Goal: Navigation & Orientation: Understand site structure

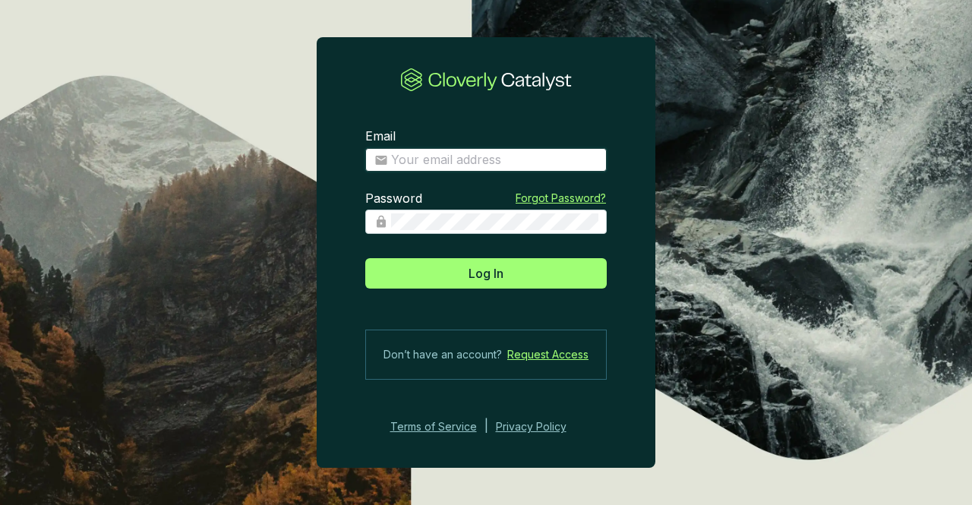
type input "[EMAIL_ADDRESS][DOMAIN_NAME]"
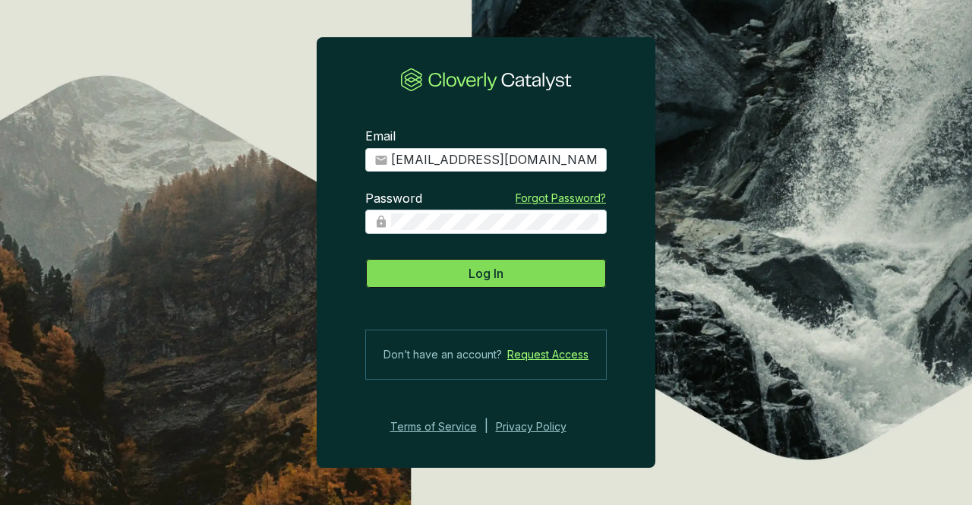
click at [464, 258] on div "Log In" at bounding box center [485, 270] width 241 height 36
click at [462, 273] on button "Log In" at bounding box center [485, 273] width 241 height 30
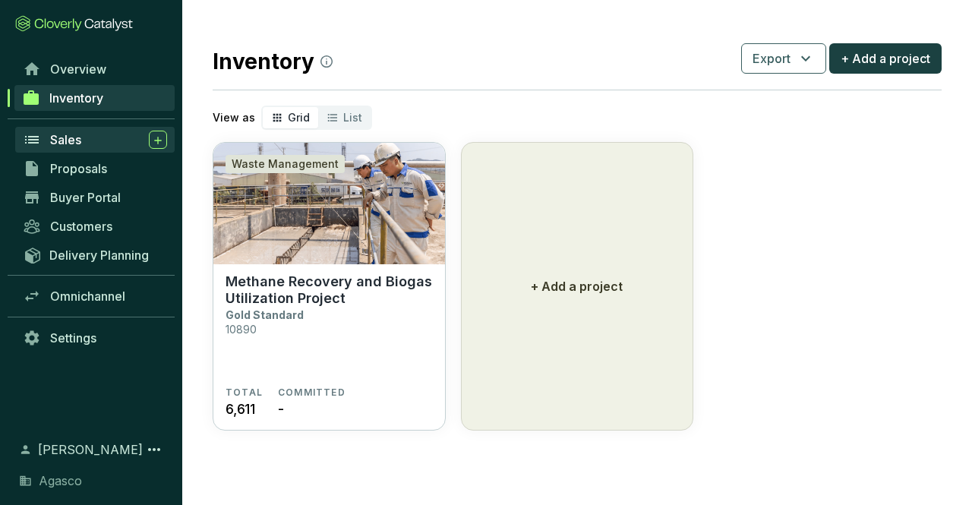
click at [68, 142] on span "Sales" at bounding box center [65, 139] width 31 height 15
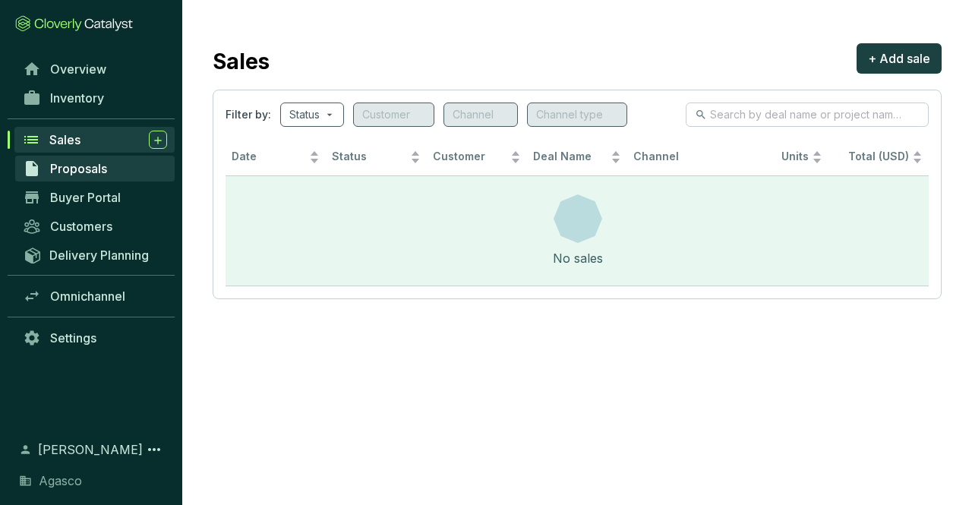
click at [81, 164] on span "Proposals" at bounding box center [78, 168] width 57 height 15
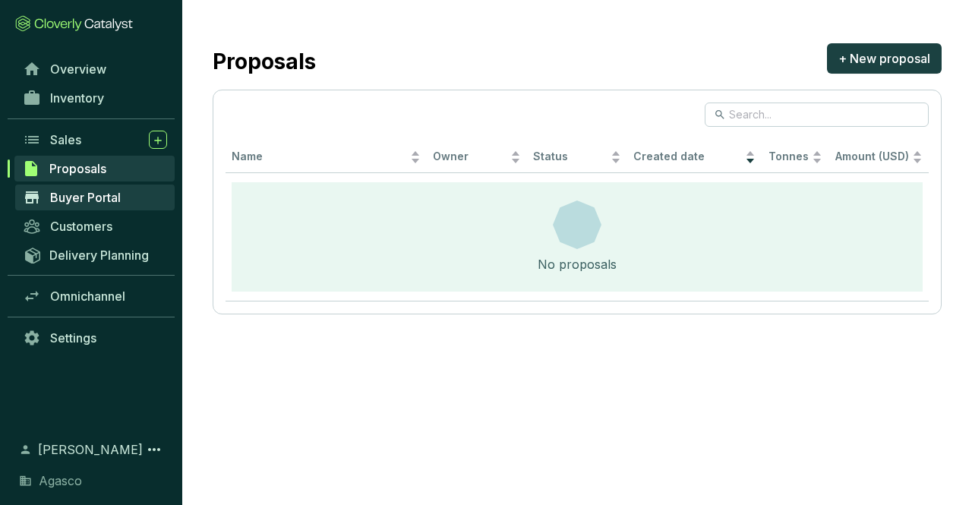
click at [125, 210] on link "Buyer Portal" at bounding box center [94, 198] width 159 height 26
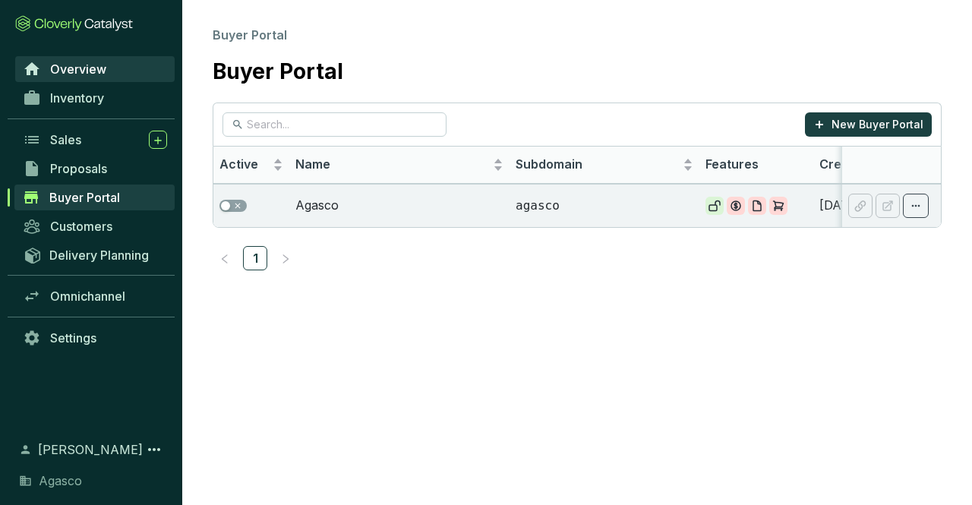
click at [72, 66] on span "Overview" at bounding box center [78, 69] width 56 height 15
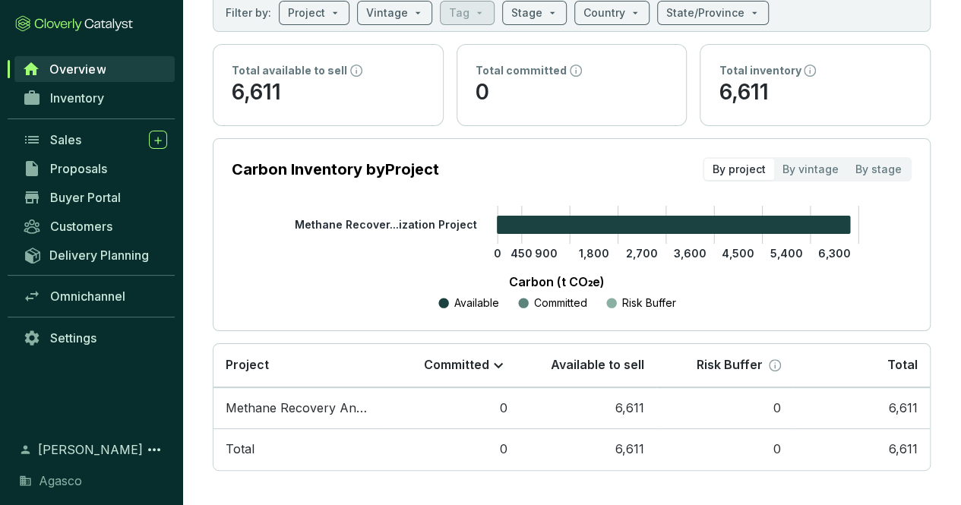
scroll to position [97, 0]
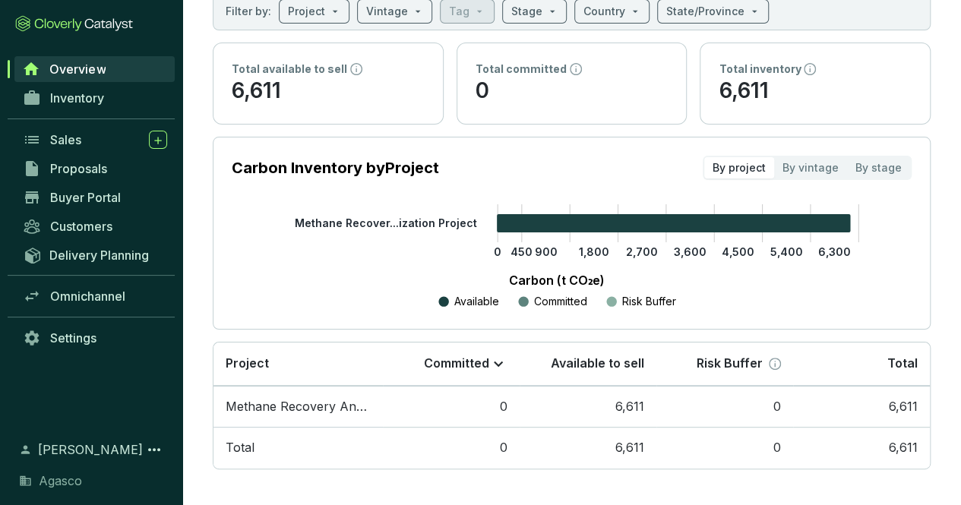
click at [893, 222] on icon "0 450 900 1,800 2,700 3,600 4,500 5,400 6,300 Methane Recover...ization Project" at bounding box center [556, 257] width 680 height 106
click at [114, 248] on span "Delivery Planning" at bounding box center [98, 255] width 99 height 15
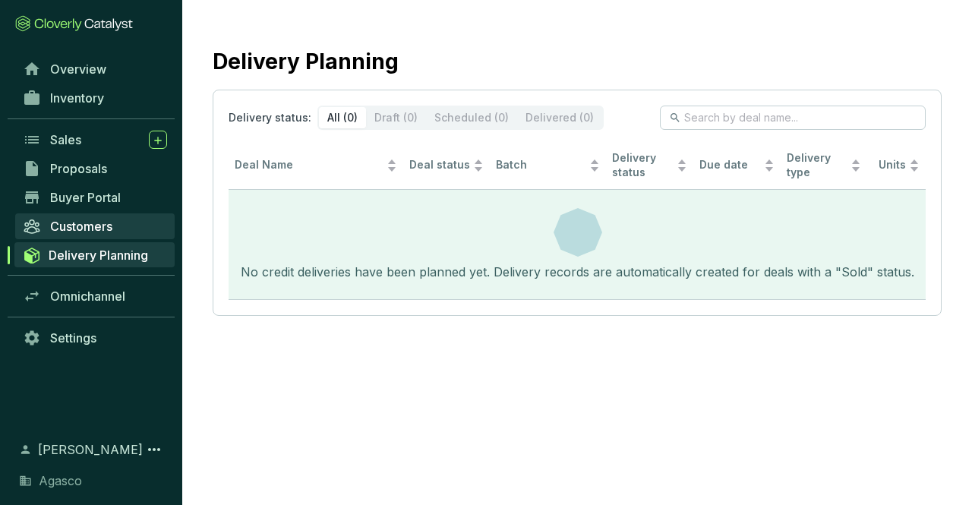
click at [65, 238] on link "Customers" at bounding box center [94, 226] width 159 height 26
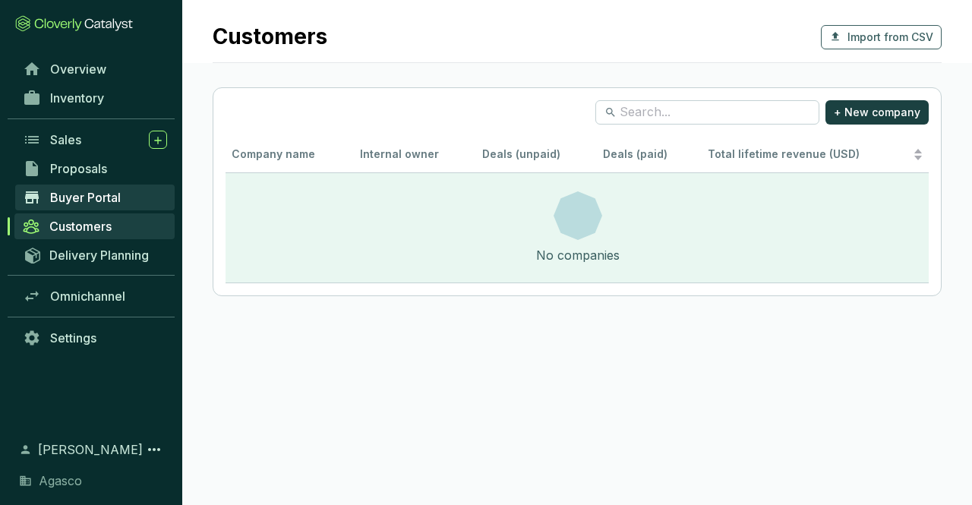
click at [134, 197] on link "Buyer Portal" at bounding box center [94, 198] width 159 height 26
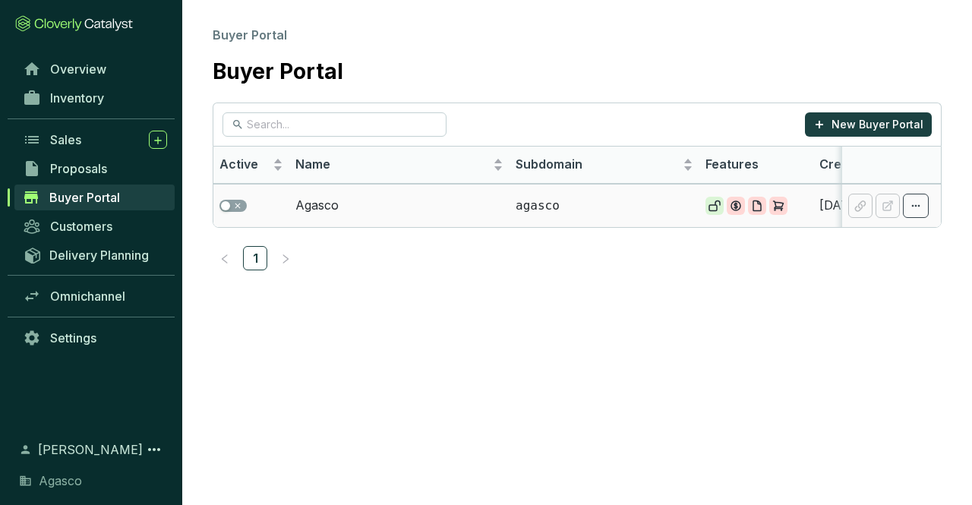
click at [379, 204] on td "Agasco" at bounding box center [399, 205] width 220 height 43
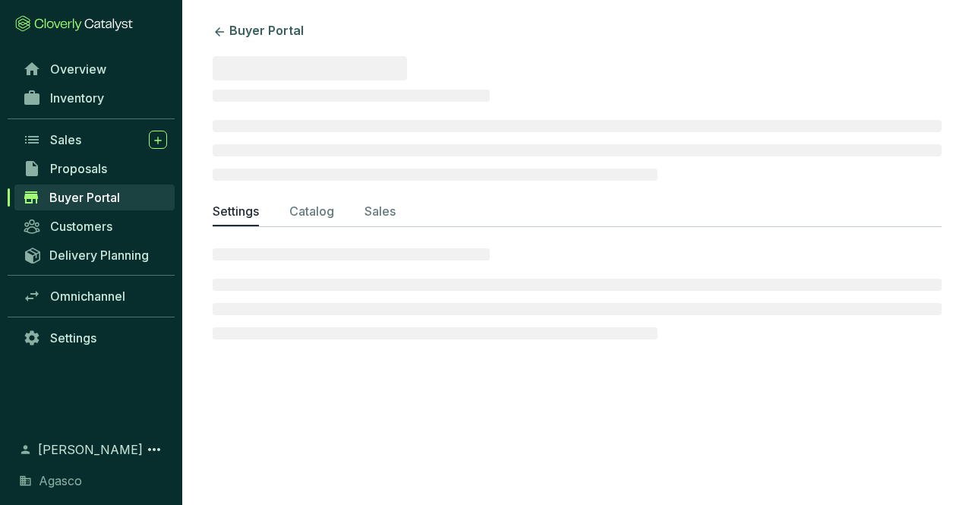
click at [378, 204] on p "Sales" at bounding box center [379, 211] width 31 height 18
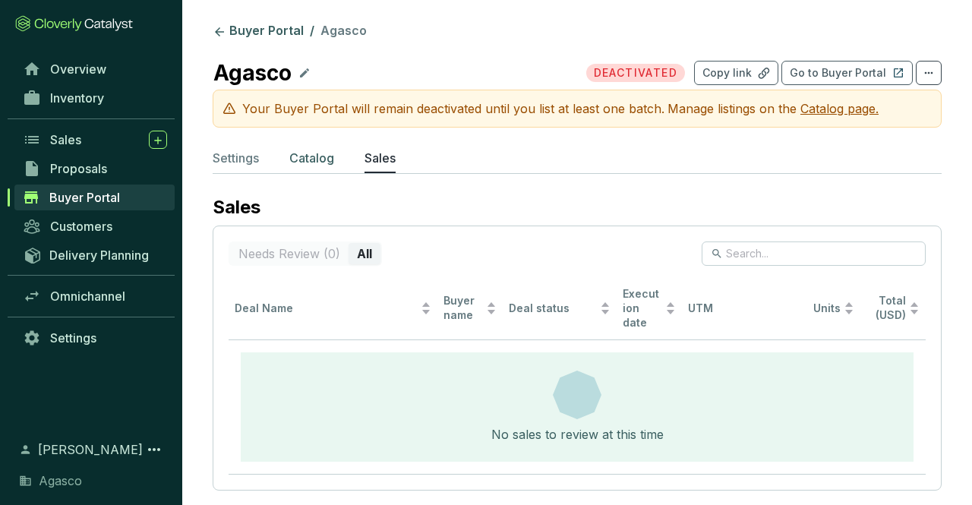
click at [308, 149] on p "Catalog" at bounding box center [311, 158] width 45 height 18
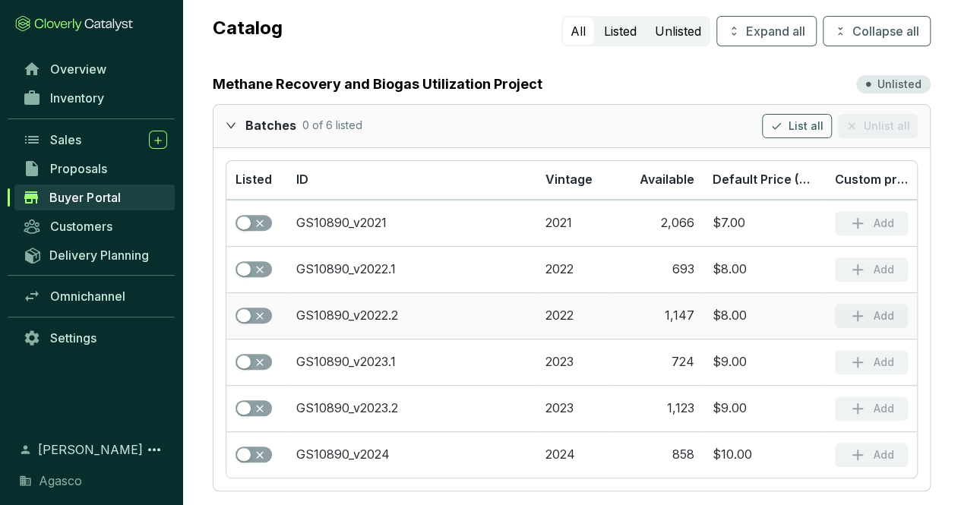
scroll to position [191, 0]
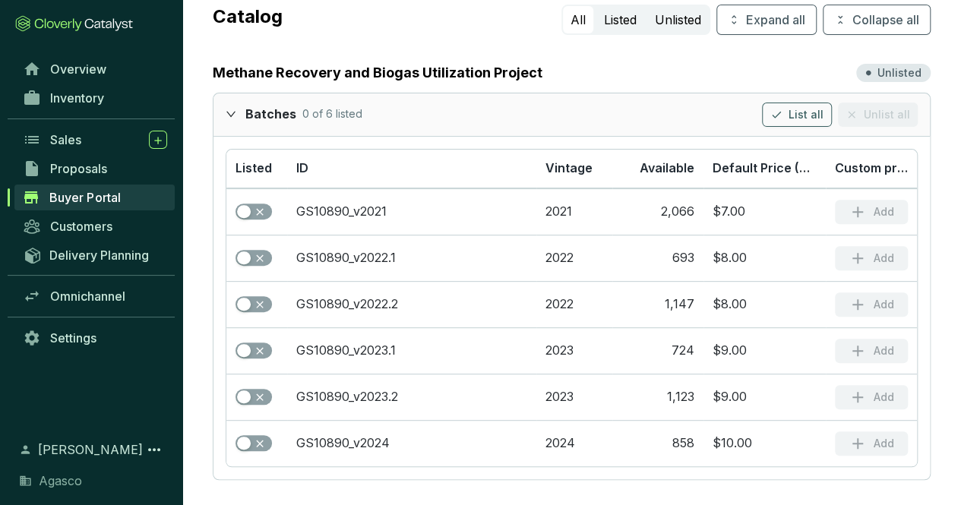
click at [75, 487] on span "Agasco" at bounding box center [60, 481] width 43 height 18
click at [96, 137] on div "Sales" at bounding box center [108, 140] width 117 height 18
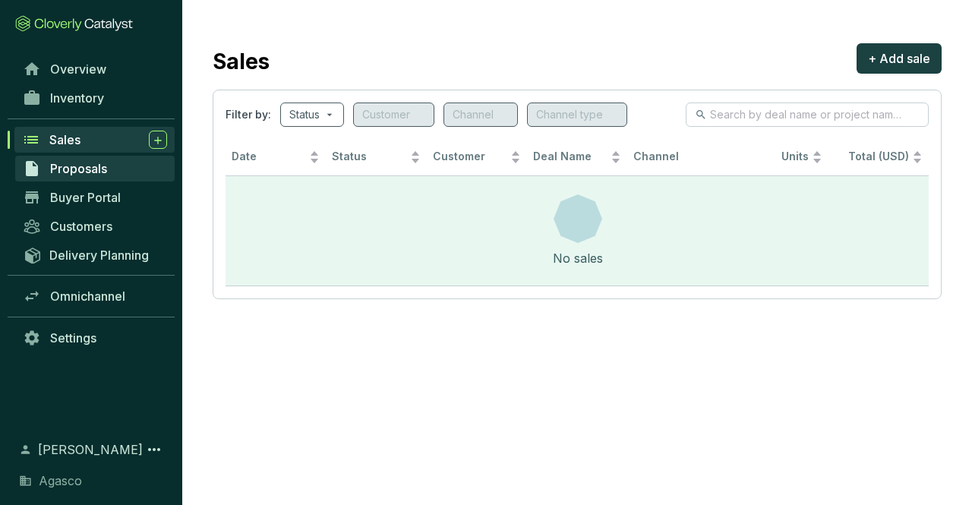
click at [91, 174] on span "Proposals" at bounding box center [78, 168] width 57 height 15
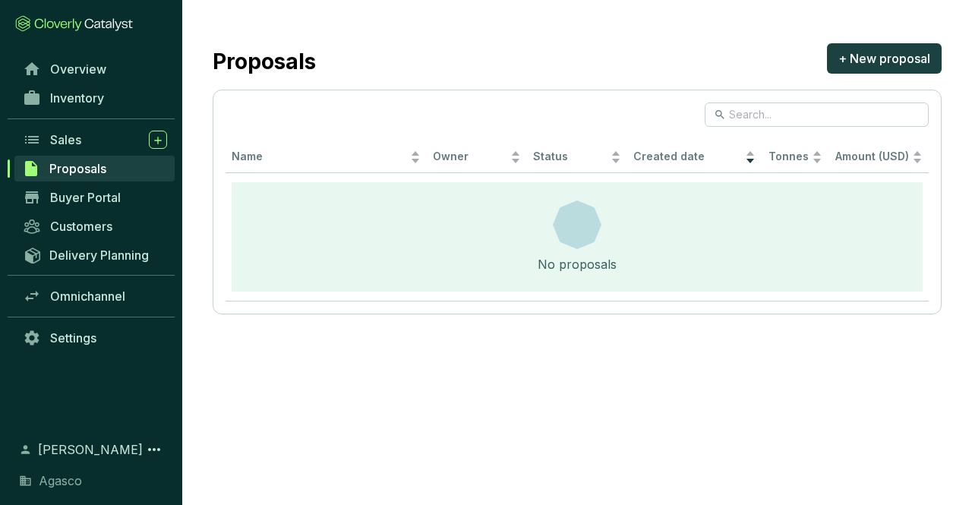
click at [79, 180] on link "Proposals" at bounding box center [94, 169] width 160 height 26
click at [74, 178] on link "Proposals" at bounding box center [94, 169] width 160 height 26
click at [79, 175] on link "Proposals" at bounding box center [94, 169] width 160 height 26
click at [83, 200] on span "Buyer Portal" at bounding box center [85, 197] width 71 height 15
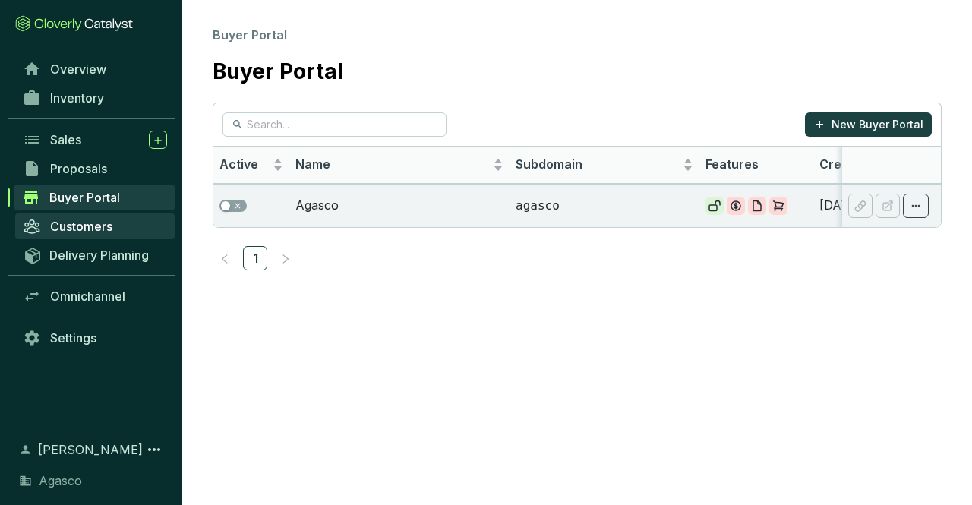
click at [80, 233] on link "Customers" at bounding box center [94, 226] width 159 height 26
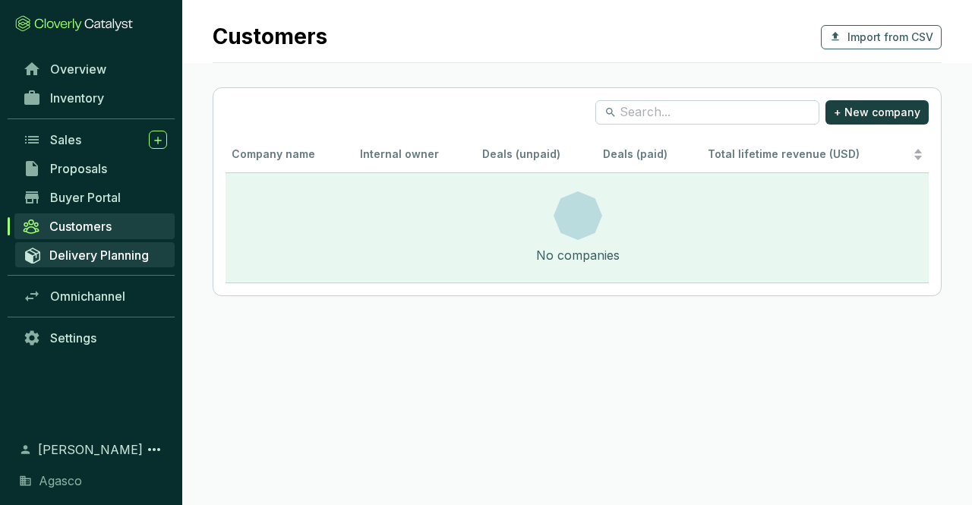
click at [102, 257] on span "Delivery Planning" at bounding box center [98, 255] width 99 height 15
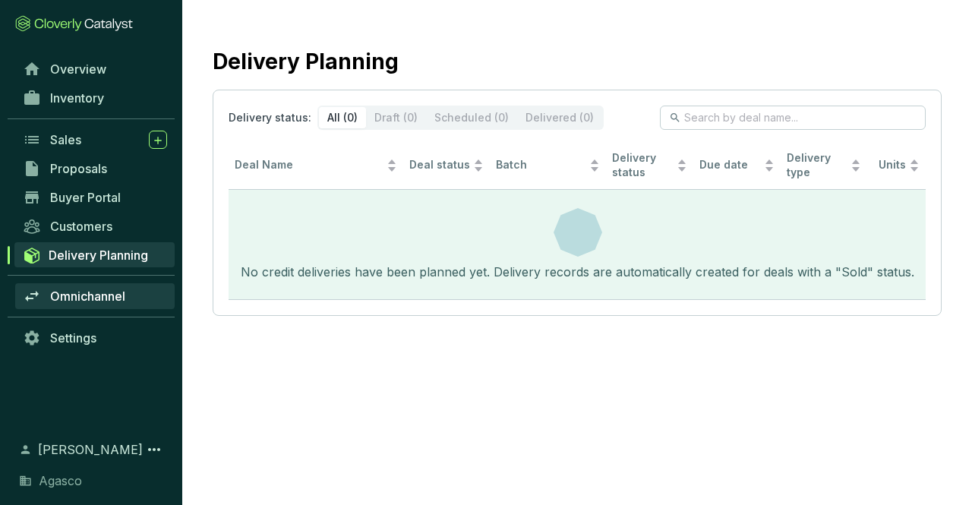
click at [106, 301] on span "Omnichannel" at bounding box center [87, 296] width 75 height 15
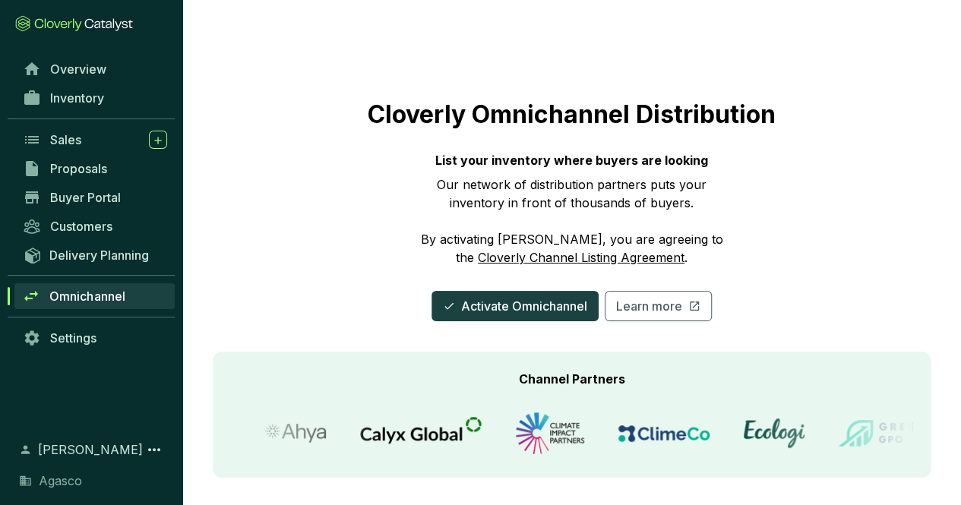
scroll to position [5, 0]
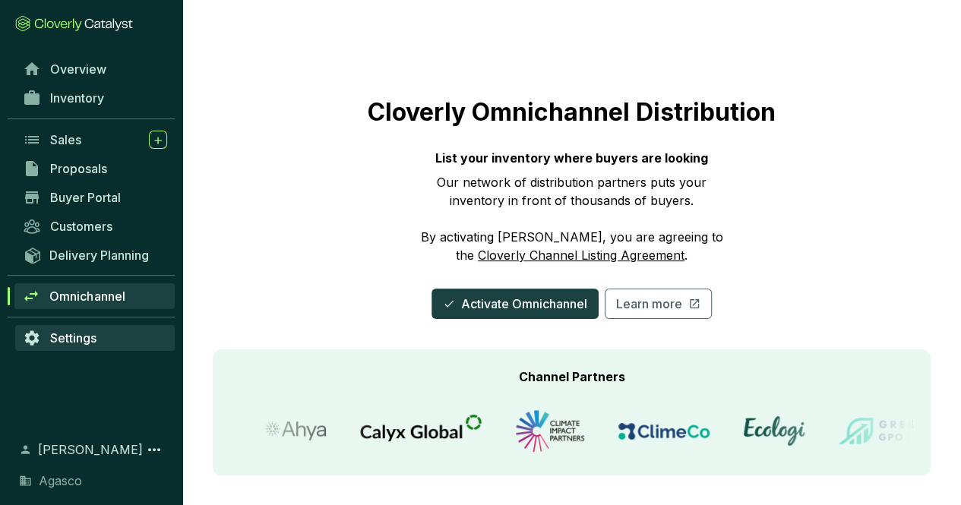
click at [91, 337] on span "Settings" at bounding box center [73, 337] width 46 height 15
